Goal: Information Seeking & Learning: Learn about a topic

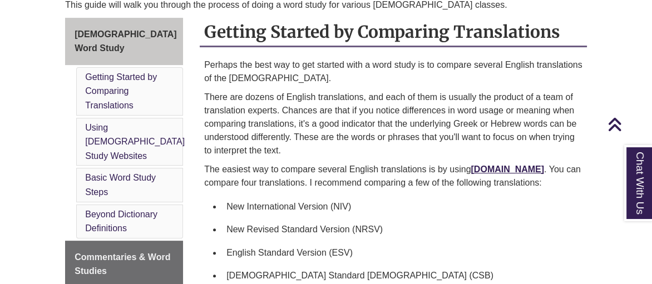
scroll to position [334, 0]
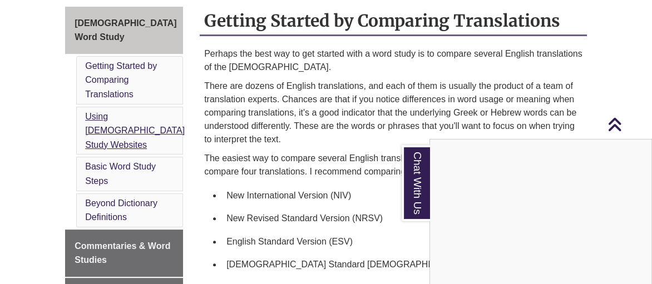
click at [111, 86] on div "Chat With Us" at bounding box center [326, 142] width 652 height 284
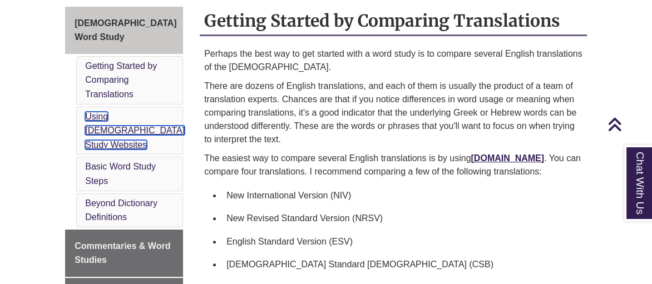
click at [105, 112] on link "Using [DEMOGRAPHIC_DATA] Study Websites" at bounding box center [135, 131] width 100 height 38
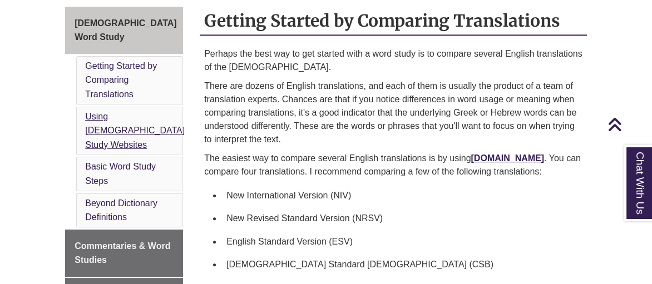
scroll to position [885, 0]
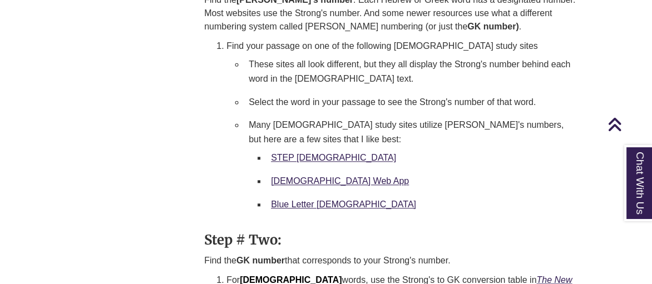
scroll to position [1237, 0]
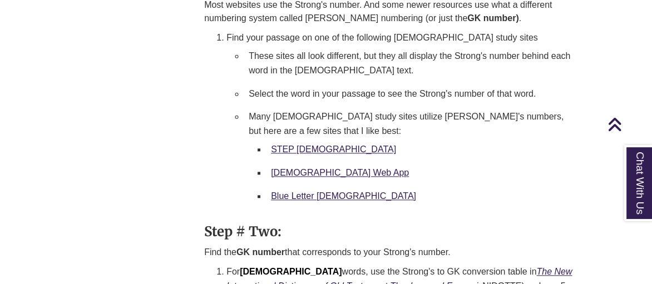
scroll to position [334, 0]
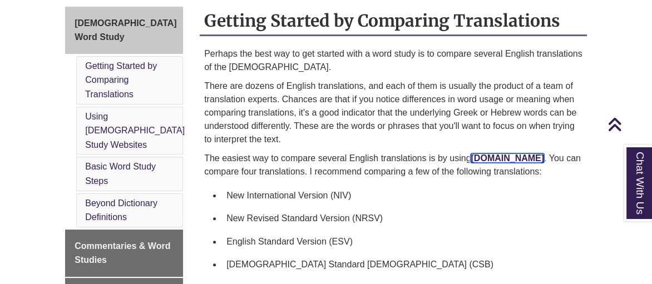
click at [492, 154] on link "[DOMAIN_NAME]" at bounding box center [507, 158] width 73 height 9
